Goal: Task Accomplishment & Management: Complete application form

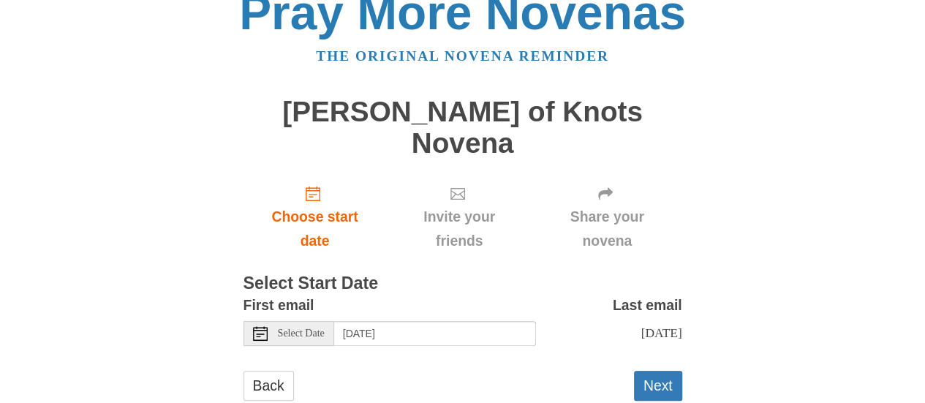
scroll to position [34, 0]
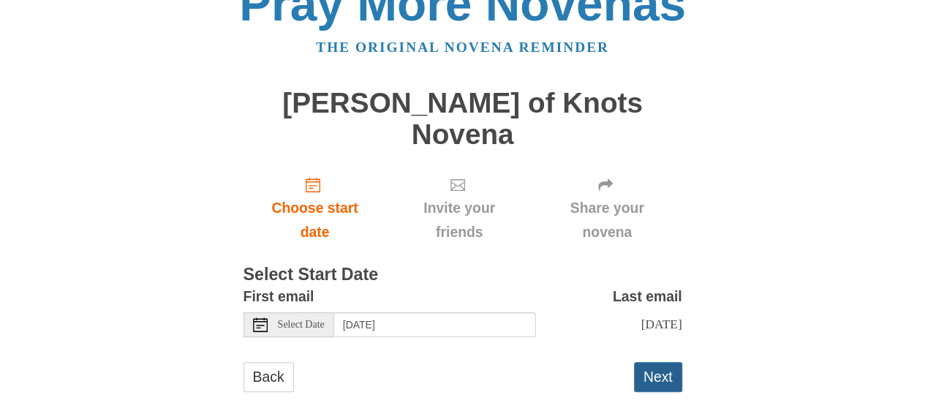
click at [651, 362] on button "Next" at bounding box center [658, 377] width 48 height 30
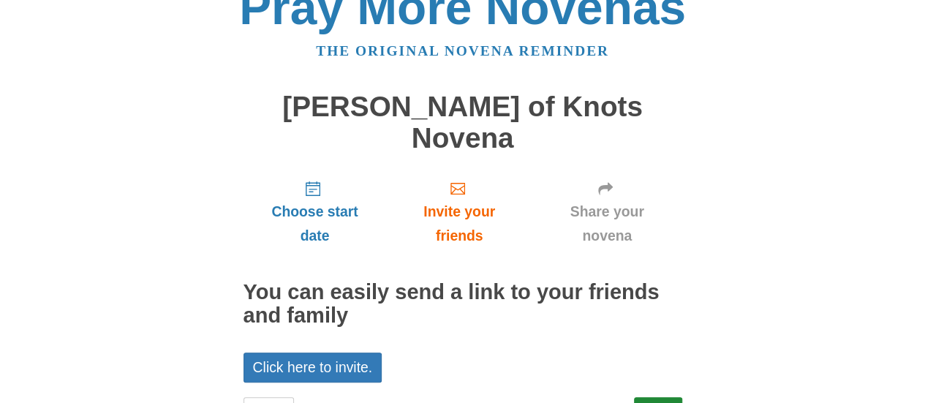
scroll to position [20, 0]
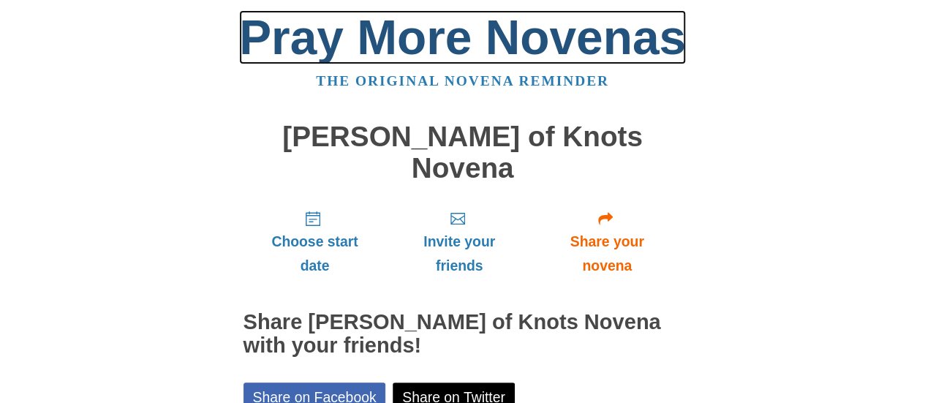
click at [423, 26] on link "Pray More Novenas" at bounding box center [462, 37] width 447 height 54
